Goal: Find specific page/section: Find specific page/section

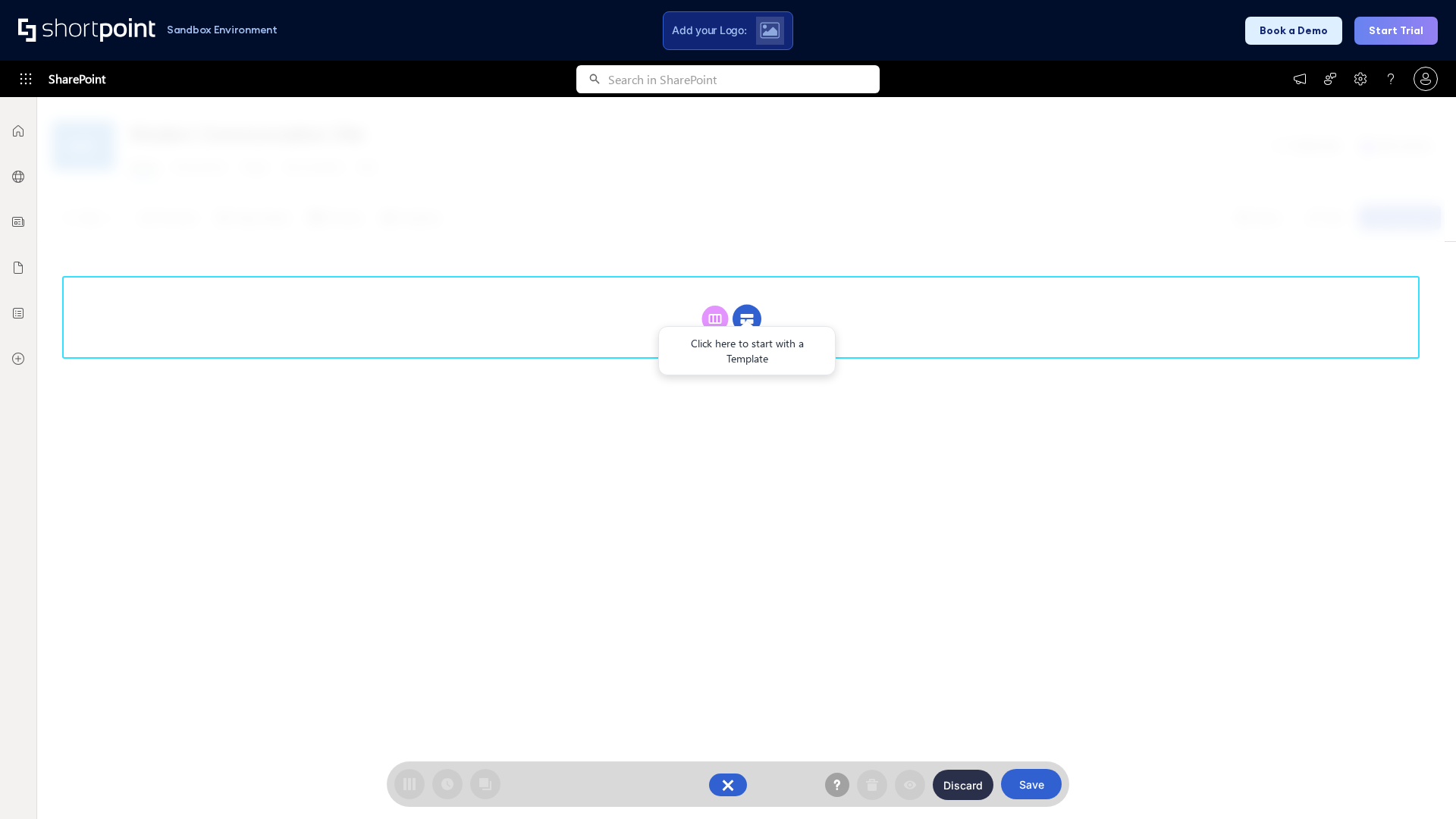
click at [747, 319] on circle at bounding box center [747, 319] width 28 height 28
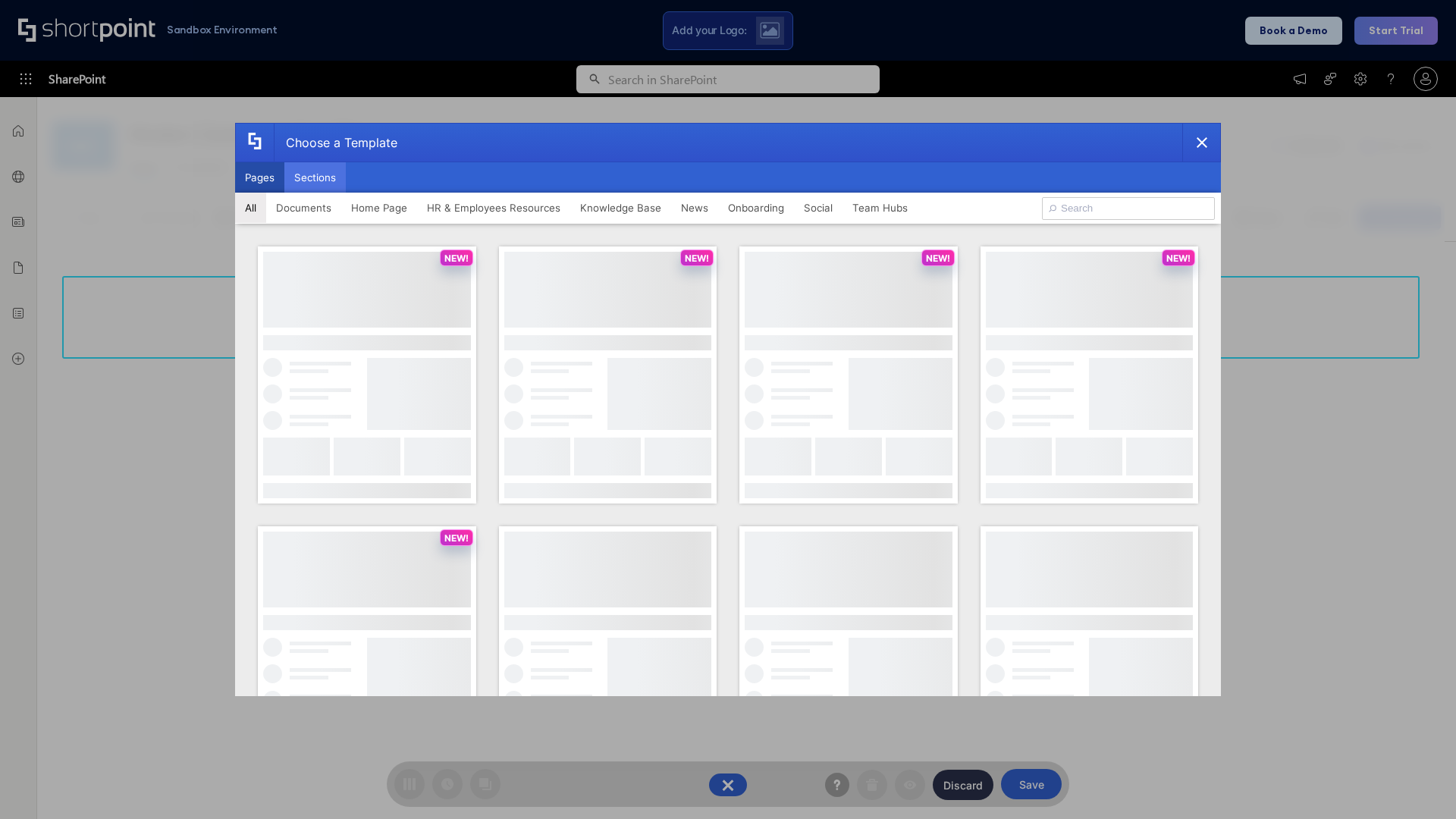
click at [315, 177] on button "Sections" at bounding box center [315, 177] width 62 height 30
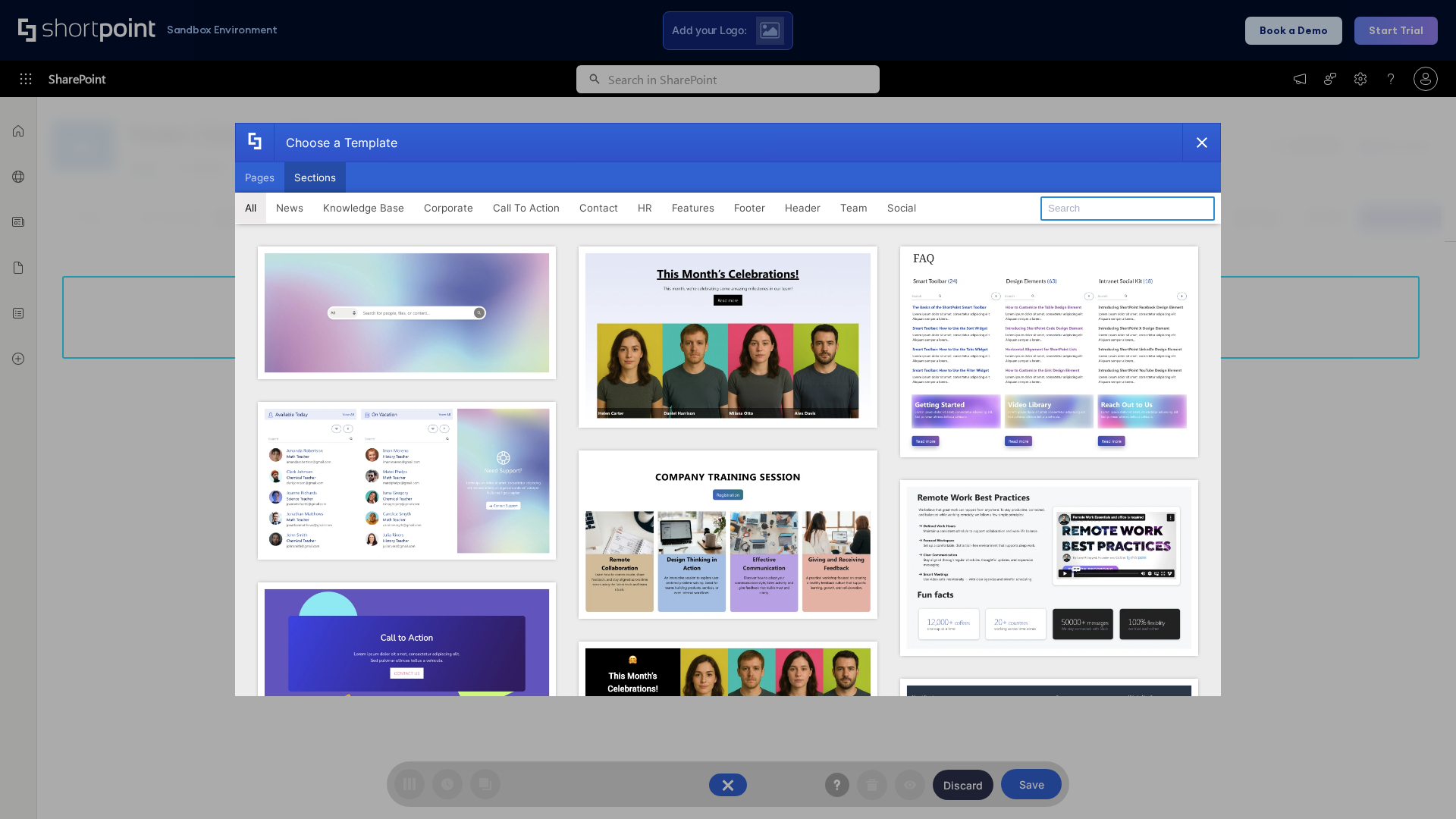
type input "Knowledge Base 3"
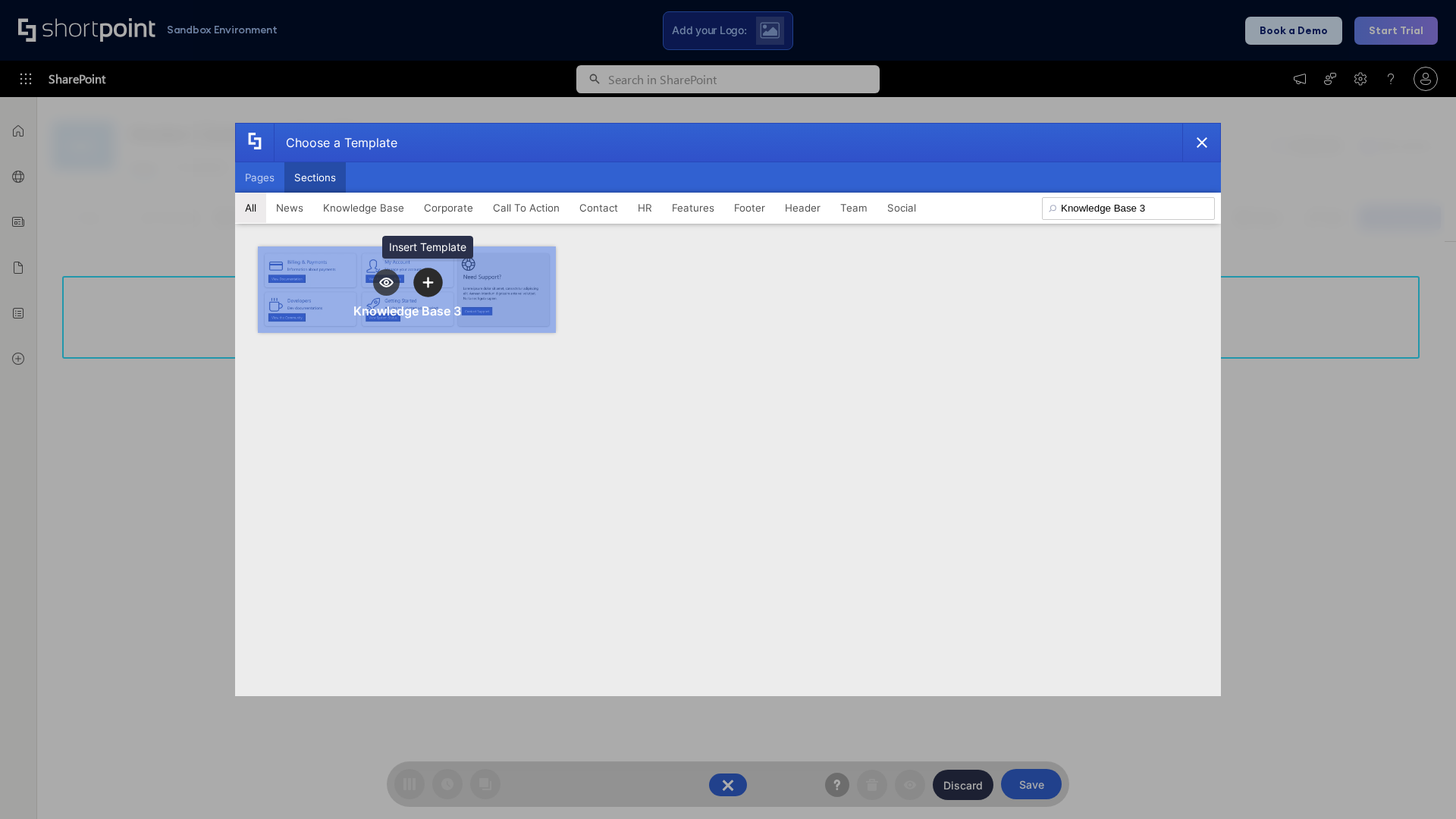
click at [428, 282] on icon "template selector" at bounding box center [427, 281] width 10 height 10
